Goal: Feedback & Contribution: Contribute content

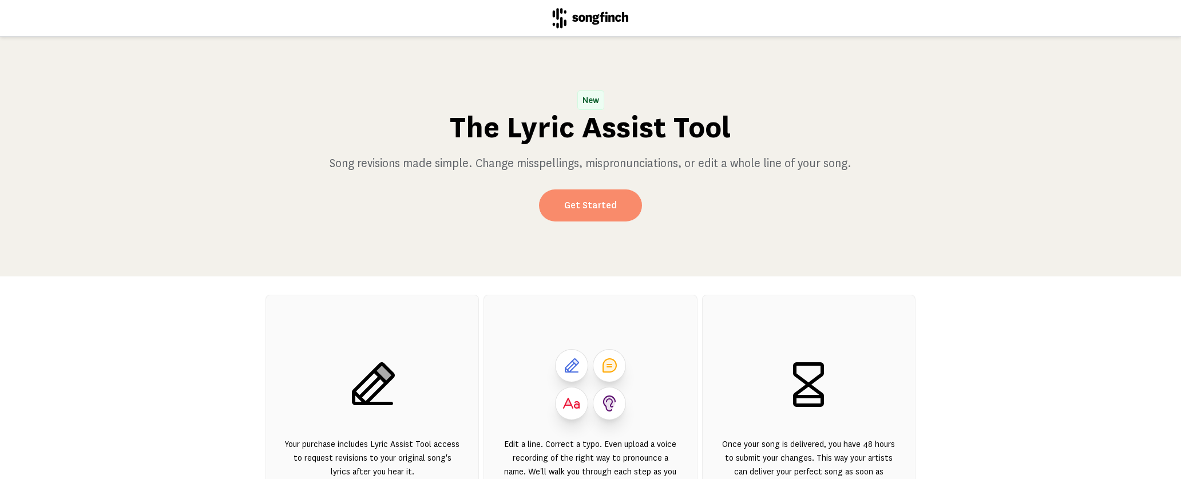
click at [596, 203] on link "Get Started" at bounding box center [590, 205] width 103 height 32
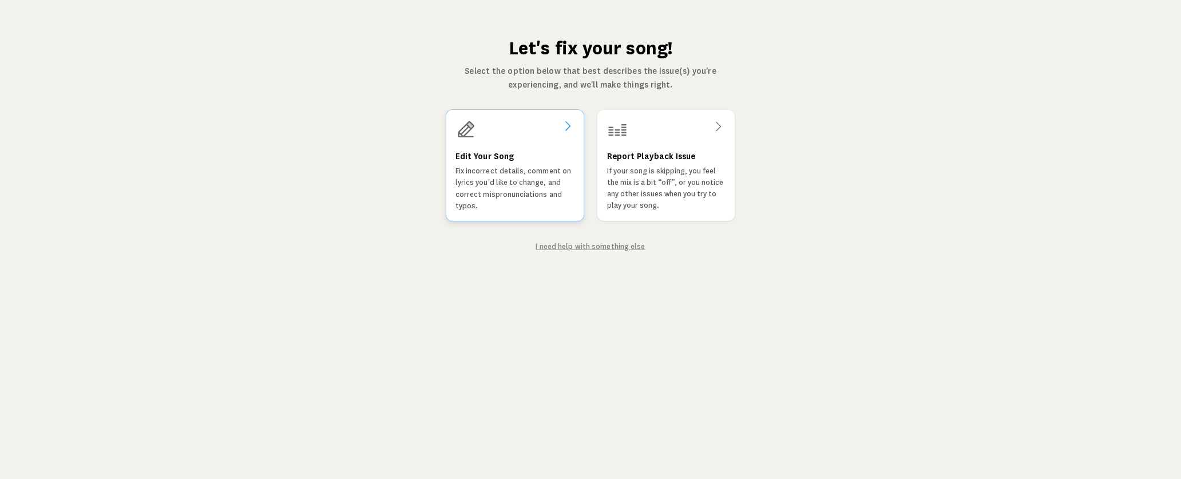
click at [556, 207] on p "Fix incorrect details, comment on lyrics you'd like to change, and correct misp…" at bounding box center [515, 188] width 119 height 46
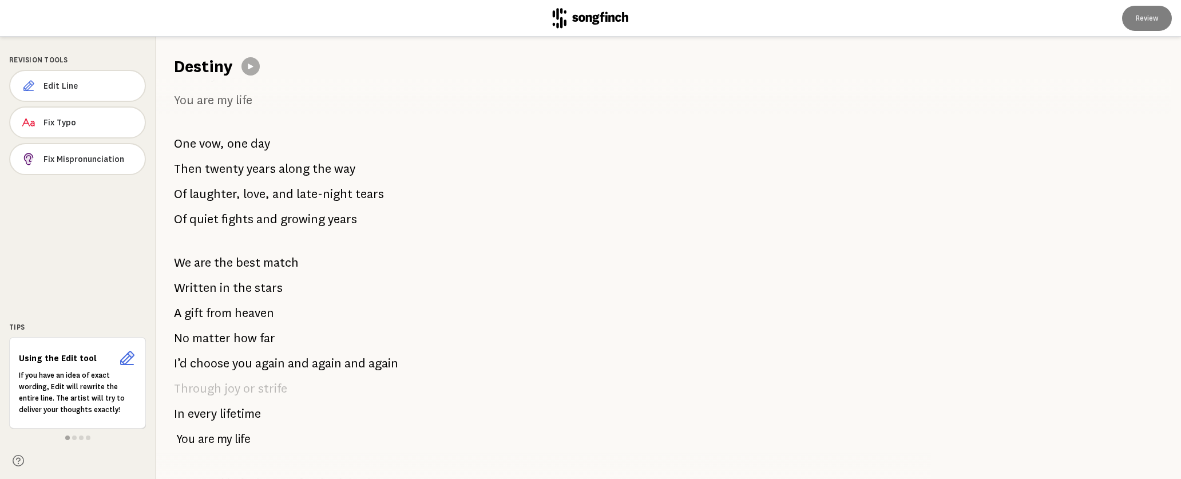
scroll to position [343, 0]
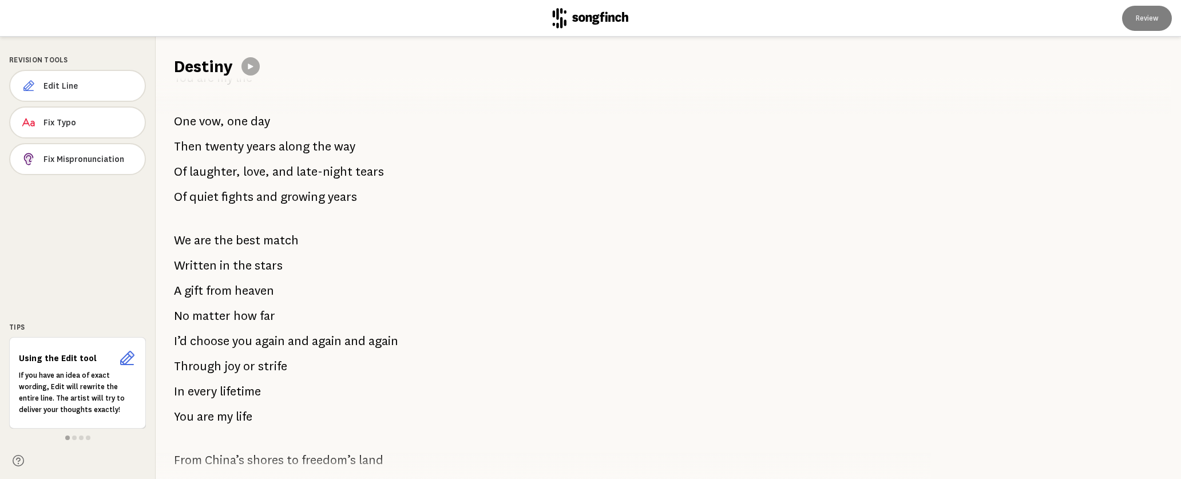
click at [129, 361] on icon at bounding box center [127, 358] width 14 height 14
click at [84, 381] on p "If you have an idea of exact wording, Edit will rewrite the entire line. The ar…" at bounding box center [77, 393] width 117 height 46
click at [75, 438] on span at bounding box center [74, 438] width 5 height 5
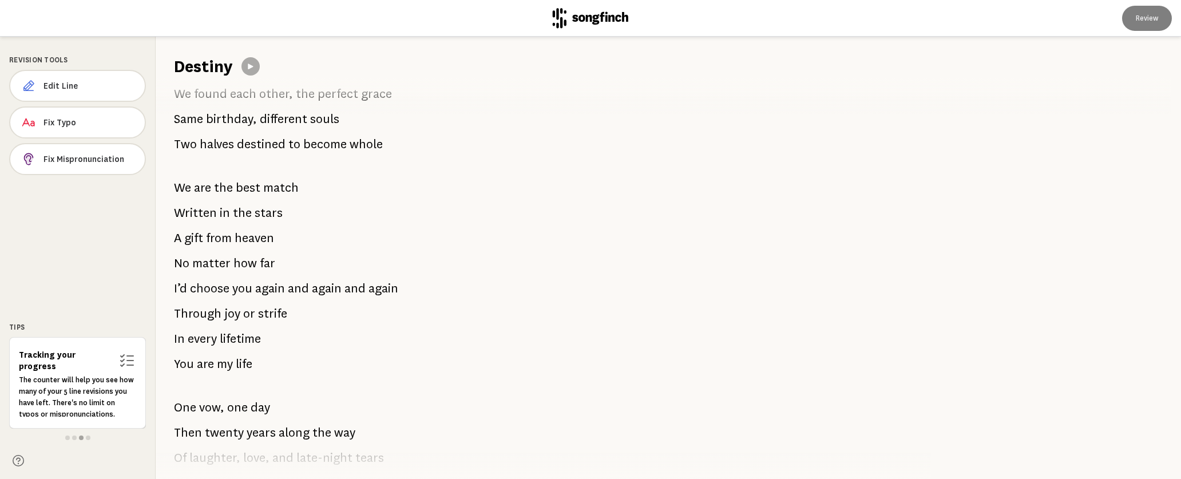
scroll to position [0, 0]
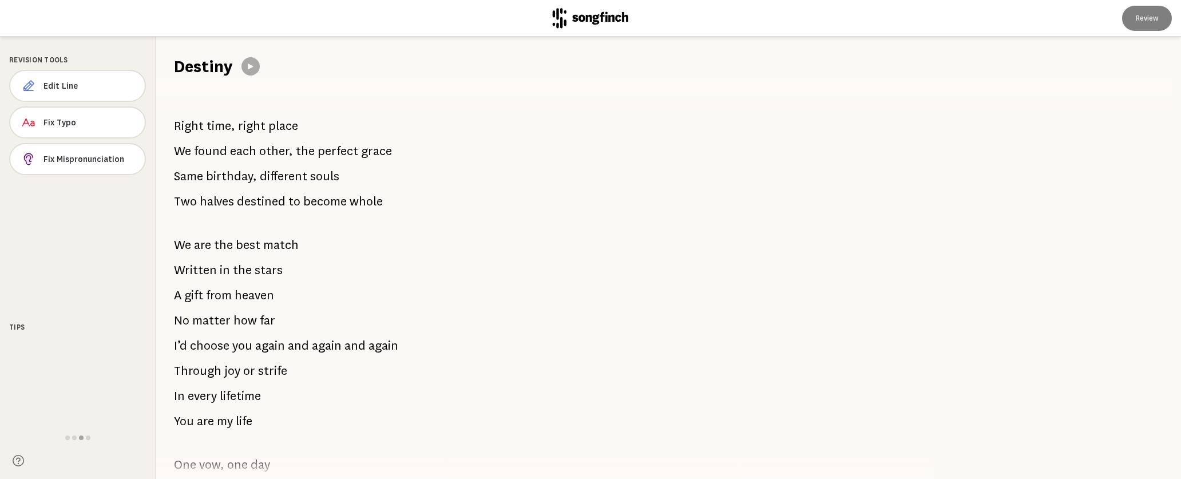
click at [260, 423] on div "Right time, right place We found each other, the perfect grace Same birthday, d…" at bounding box center [537, 278] width 762 height 401
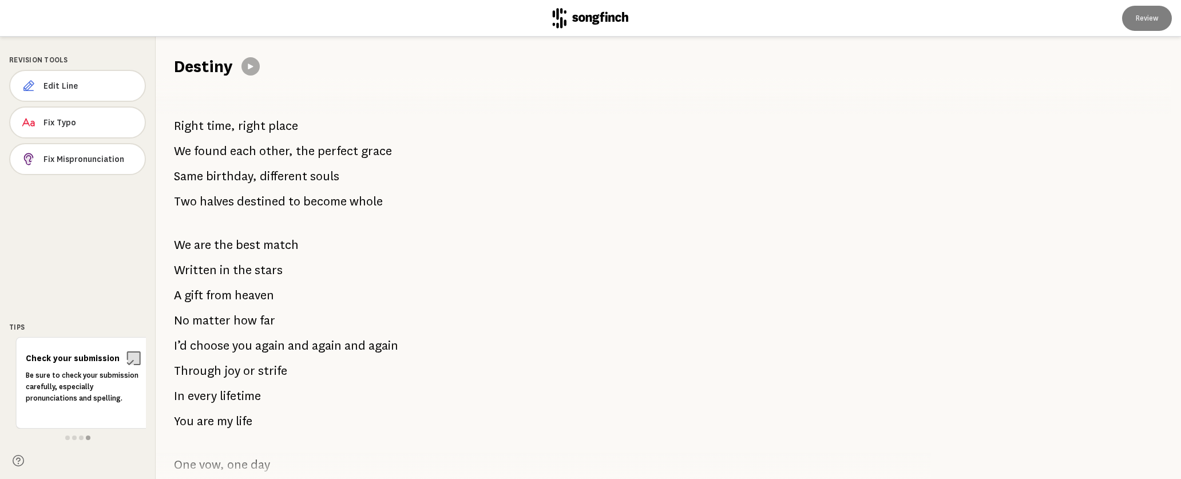
click at [252, 417] on span "life" at bounding box center [244, 421] width 17 height 23
click at [251, 420] on span "life" at bounding box center [244, 421] width 17 height 23
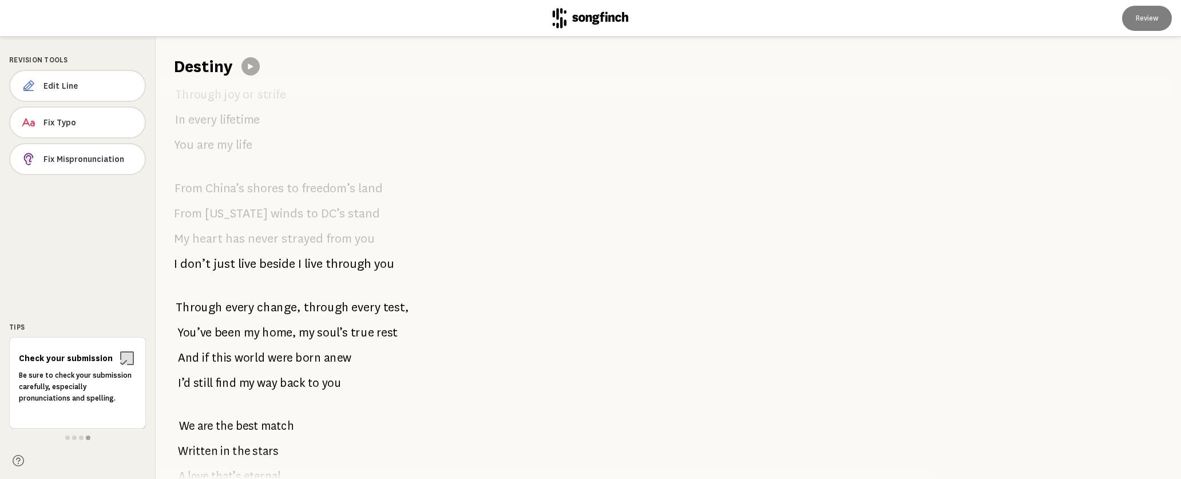
scroll to position [801, 0]
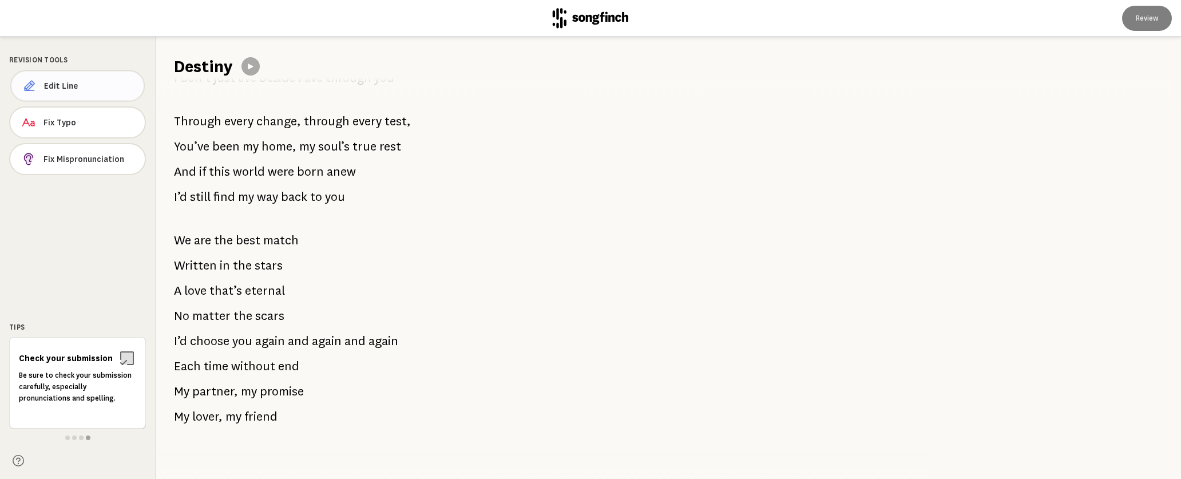
click at [69, 85] on span "Edit Line" at bounding box center [89, 85] width 91 height 11
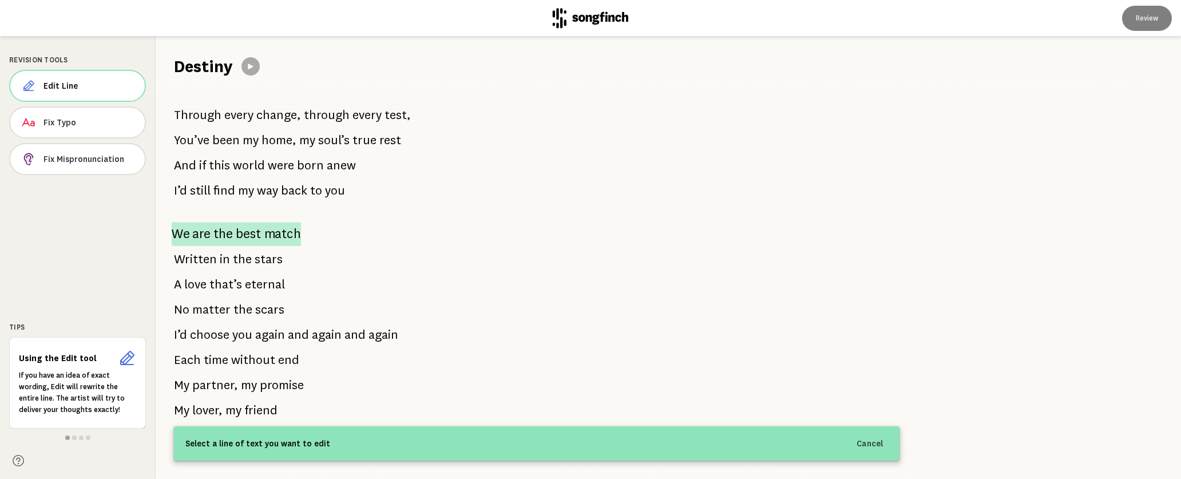
scroll to position [816, 0]
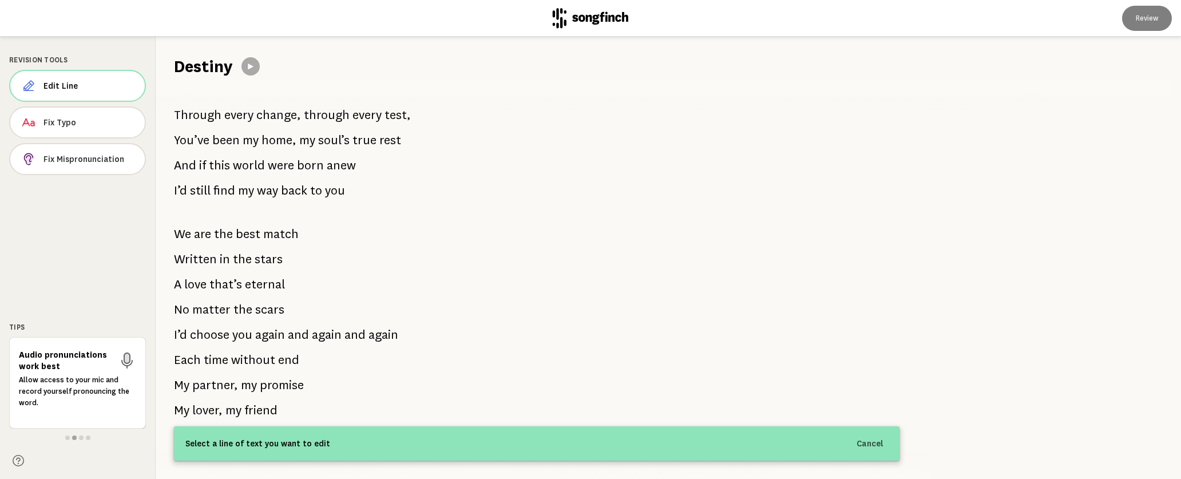
click at [278, 403] on div "Right time, right place We found each other, the perfect grace Same birthday, d…" at bounding box center [537, 278] width 762 height 401
click at [268, 401] on span "friend" at bounding box center [262, 410] width 34 height 24
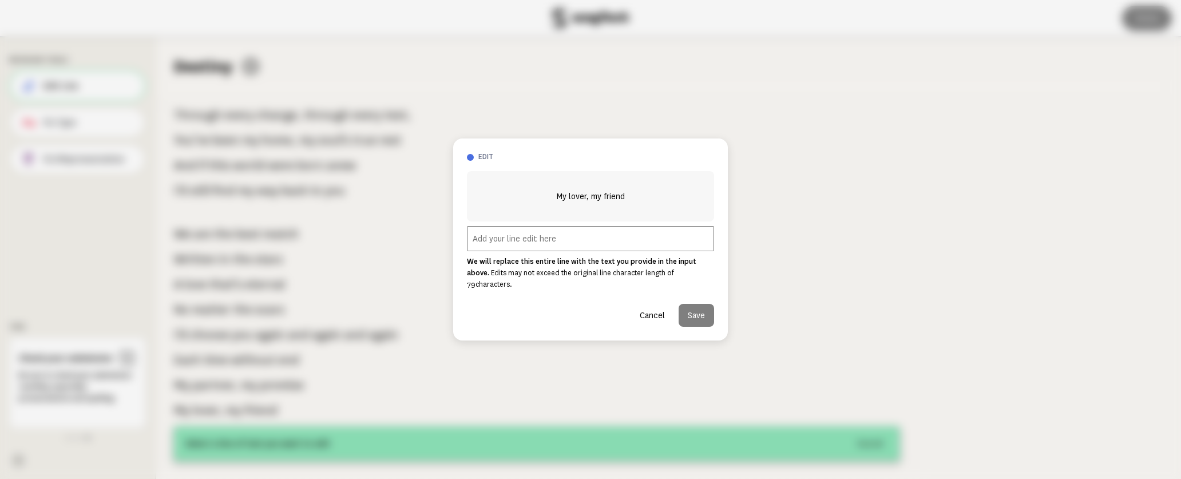
click at [662, 311] on button "Cancel" at bounding box center [652, 315] width 43 height 23
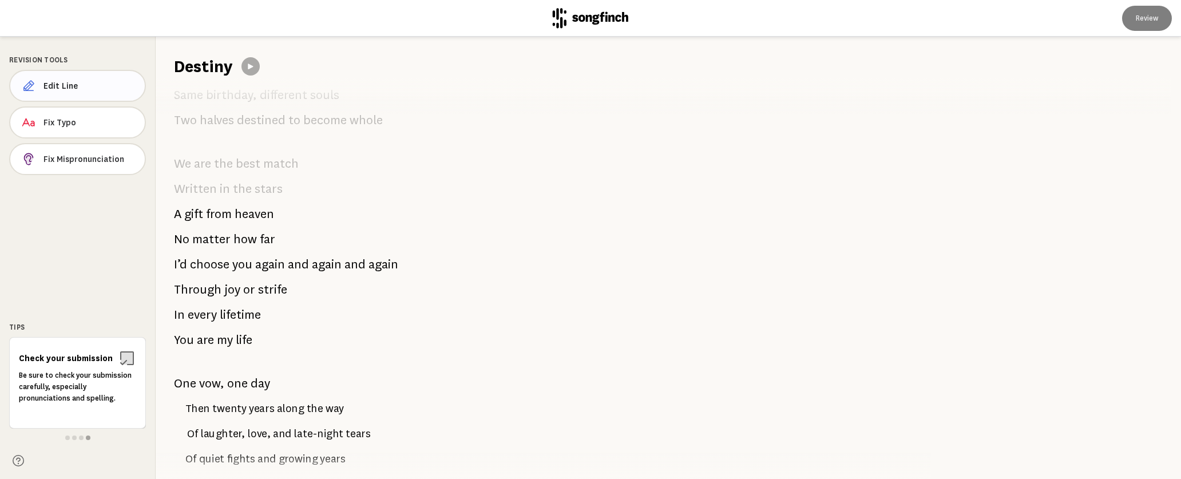
scroll to position [229, 0]
